Goal: Transaction & Acquisition: Purchase product/service

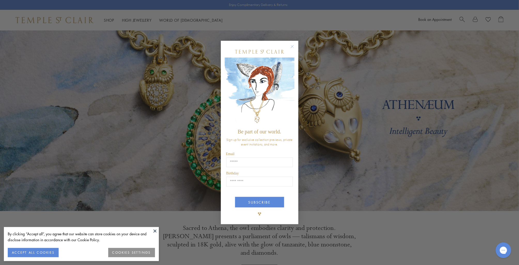
click at [292, 46] on circle "Close dialog" at bounding box center [292, 46] width 6 height 6
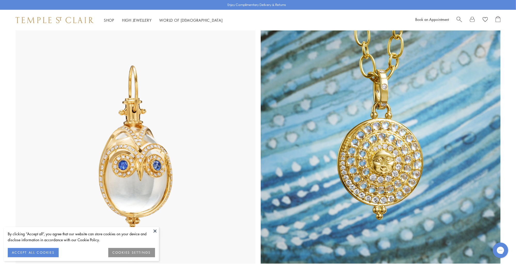
scroll to position [269, 0]
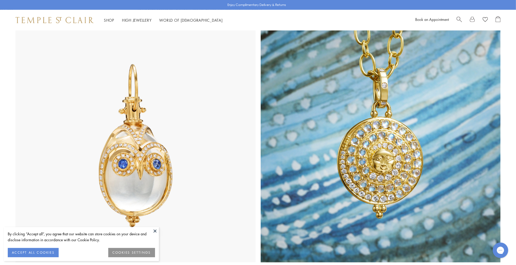
click at [125, 144] on img at bounding box center [136, 143] width 240 height 240
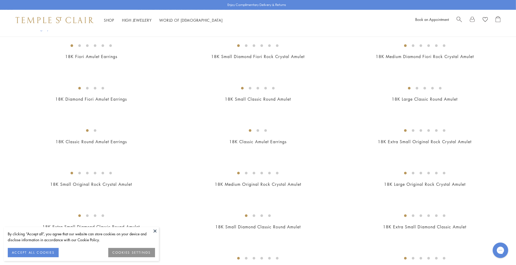
scroll to position [248, 0]
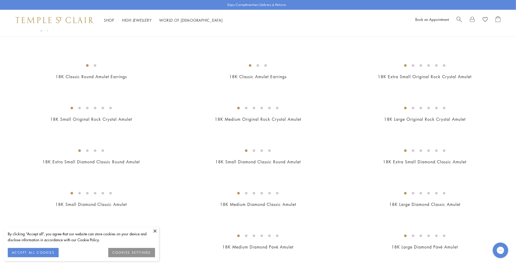
click at [0, 0] on img at bounding box center [0, 0] width 0 height 0
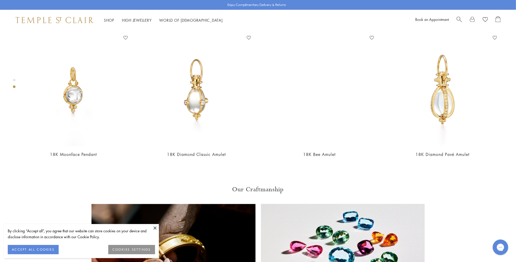
scroll to position [382, 0]
